Goal: Transaction & Acquisition: Purchase product/service

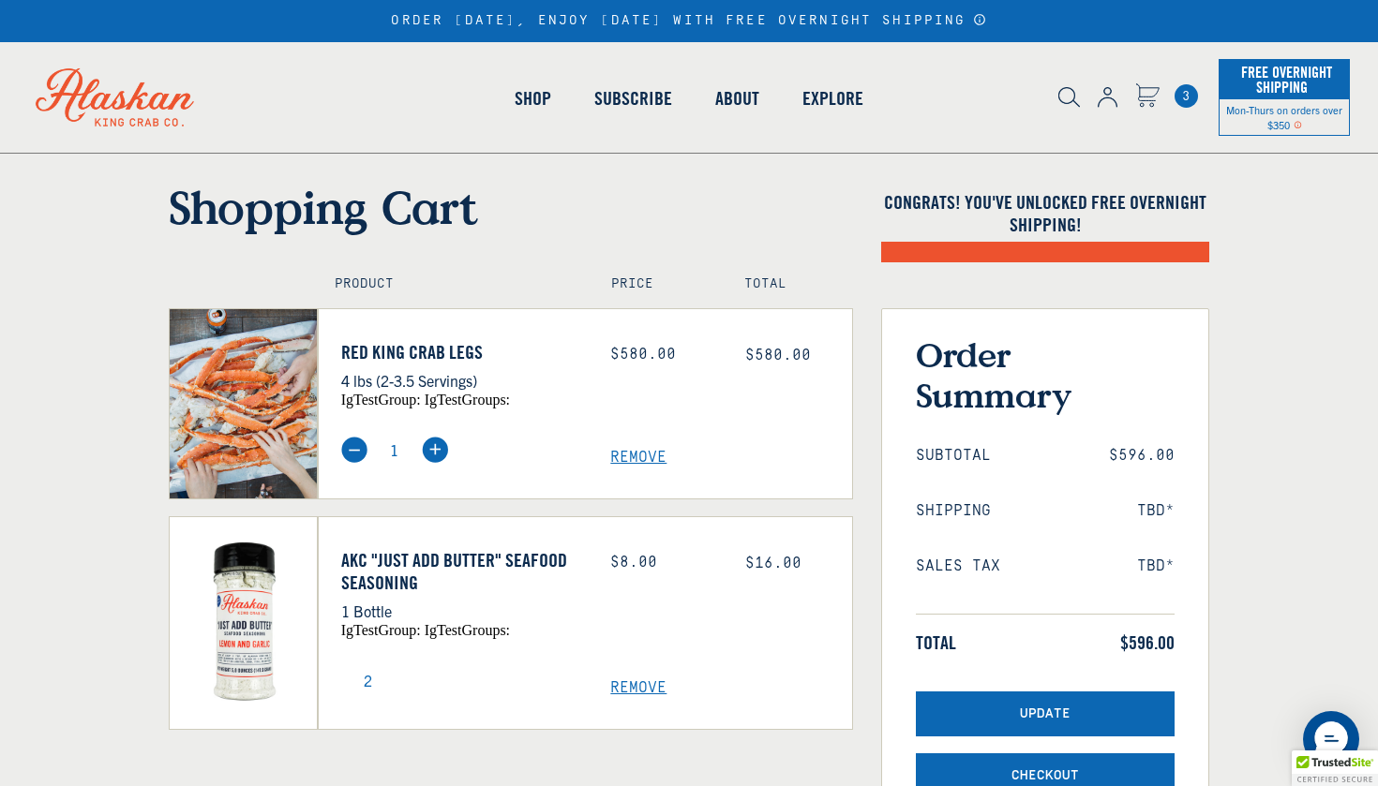
click at [1183, 97] on span "3" at bounding box center [1185, 95] width 23 height 23
select select "40826592231503"
select select "40826730905679"
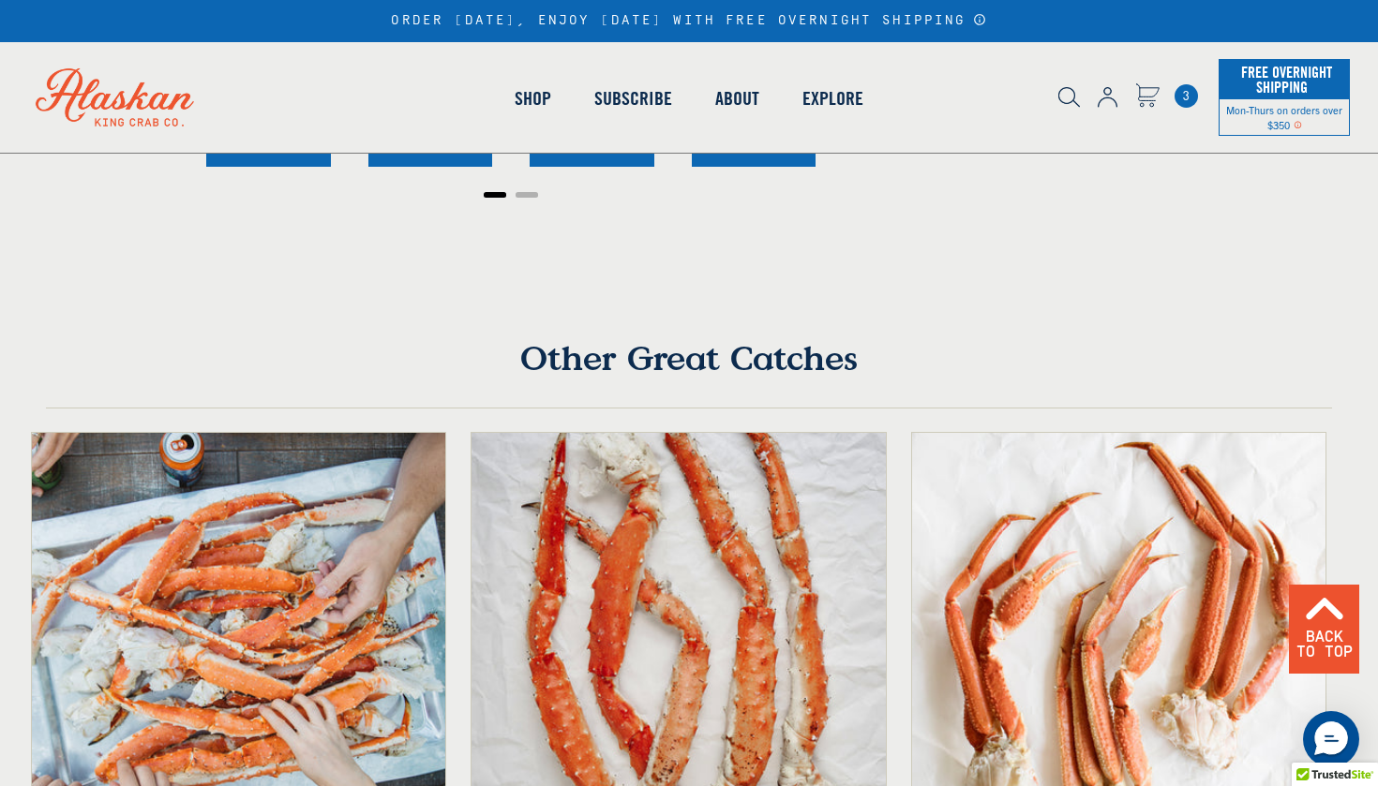
scroll to position [1055, 0]
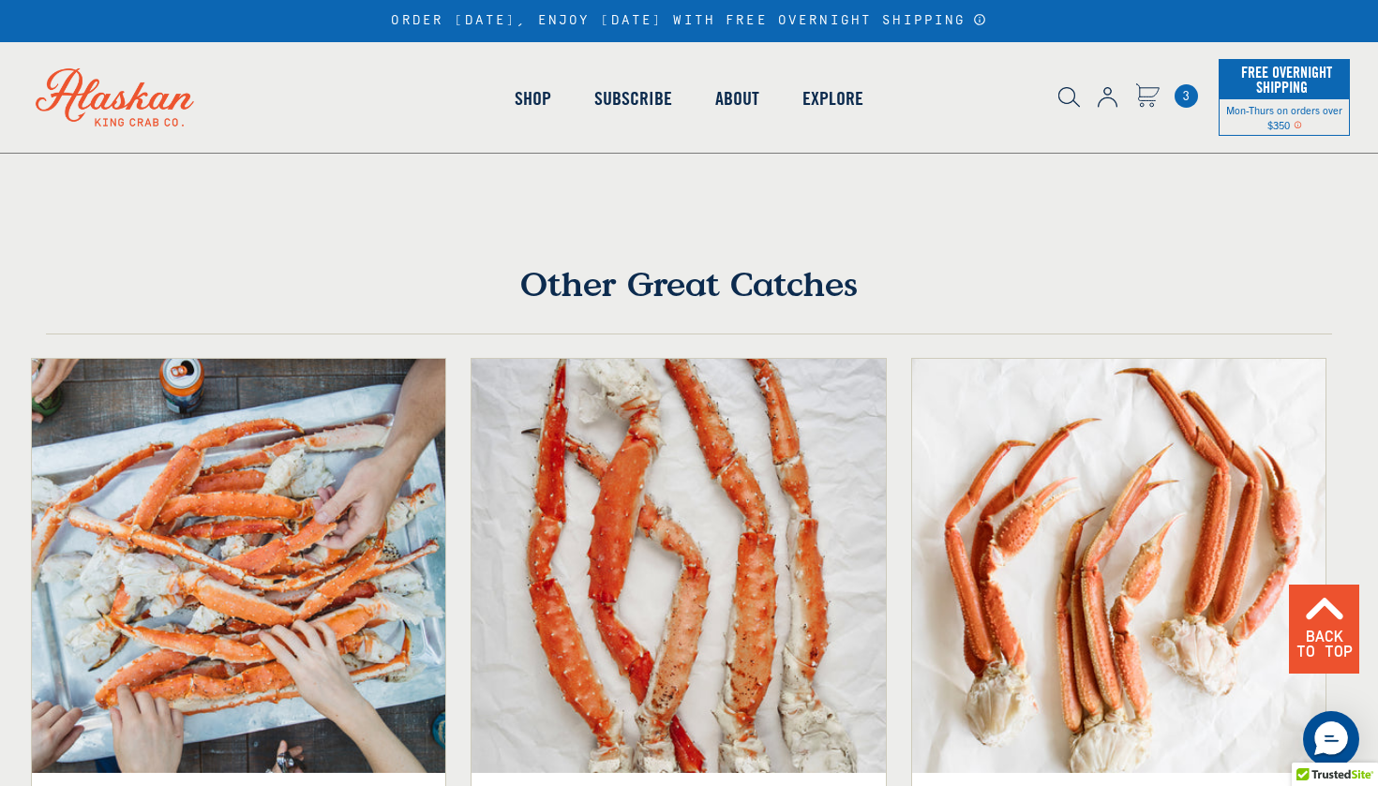
scroll to position [938, 0]
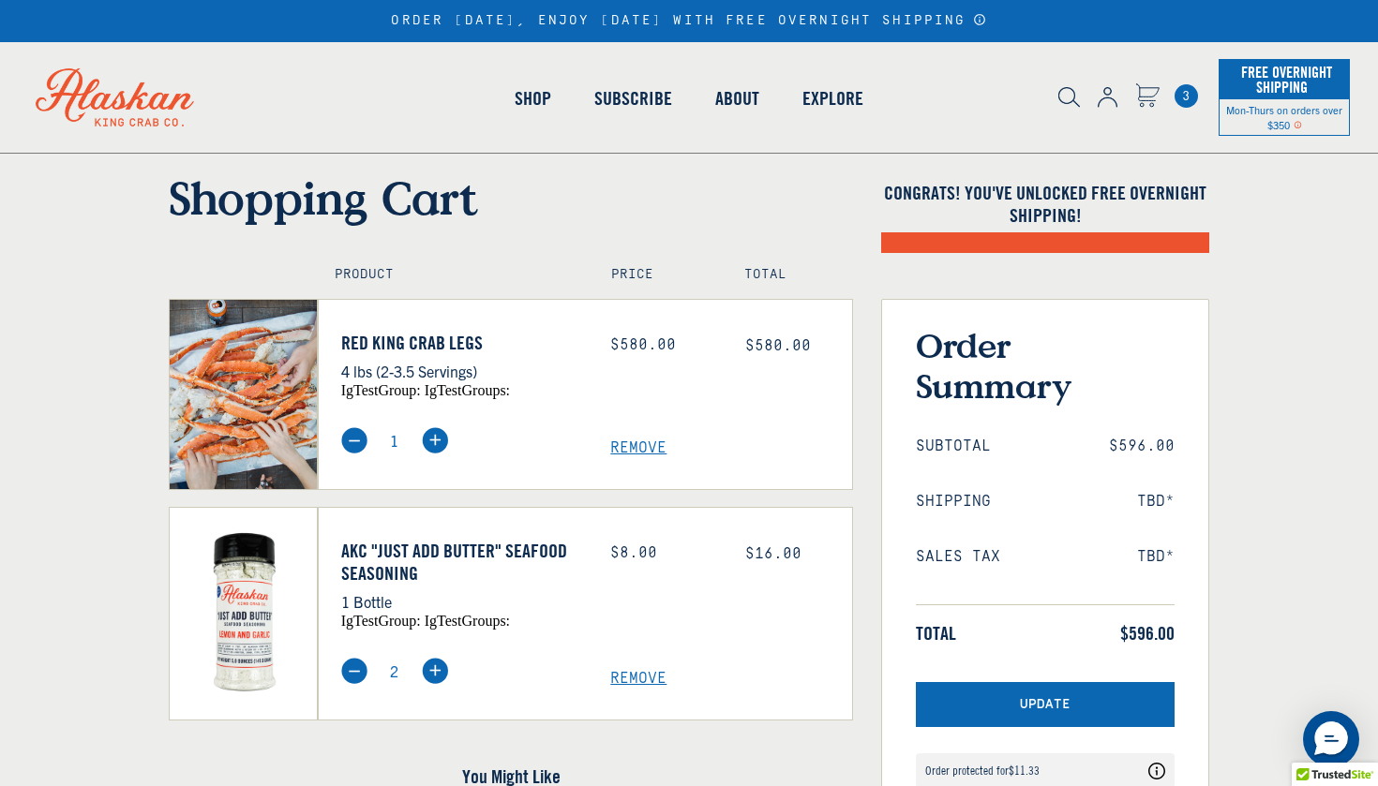
scroll to position [113, 0]
